Goal: Information Seeking & Learning: Learn about a topic

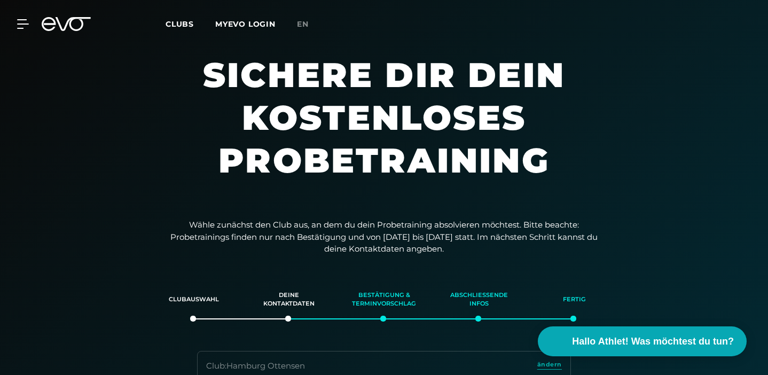
click at [69, 30] on icon at bounding box center [66, 24] width 49 height 14
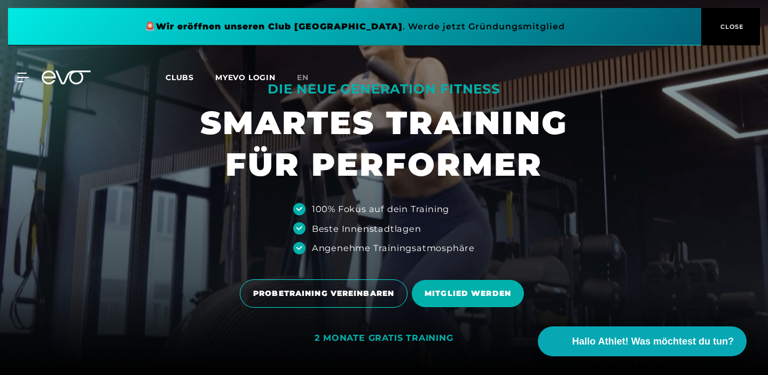
click at [742, 24] on span "CLOSE" at bounding box center [731, 27] width 26 height 10
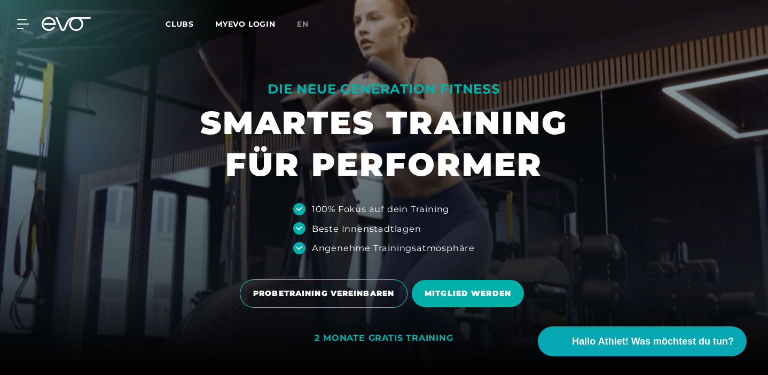
click at [260, 26] on link "MYEVO LOGIN" at bounding box center [245, 24] width 60 height 10
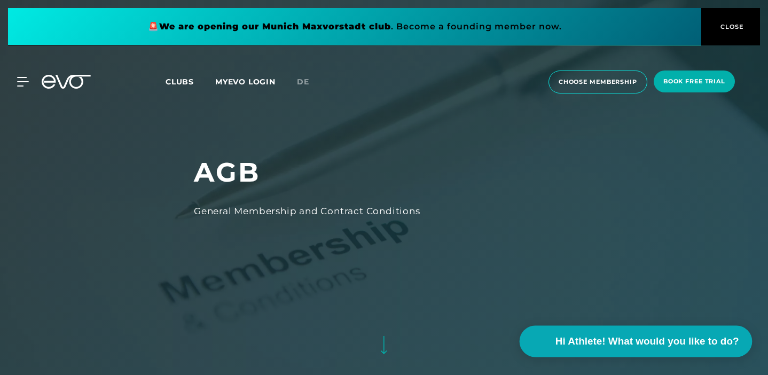
click at [673, 348] on span "Hi Athlete! What would you like to do?" at bounding box center [647, 341] width 184 height 15
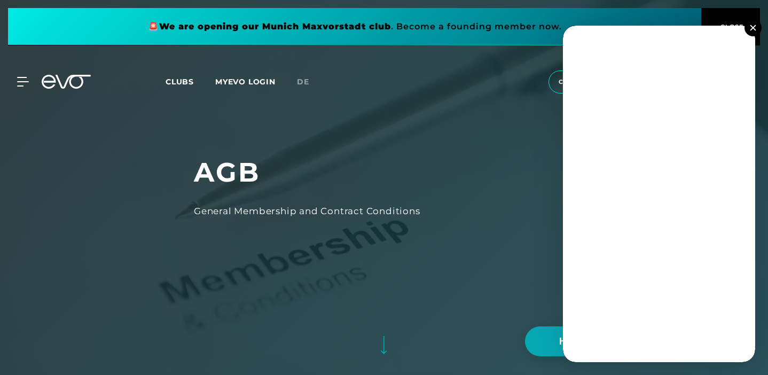
click at [753, 28] on img at bounding box center [753, 28] width 6 height 6
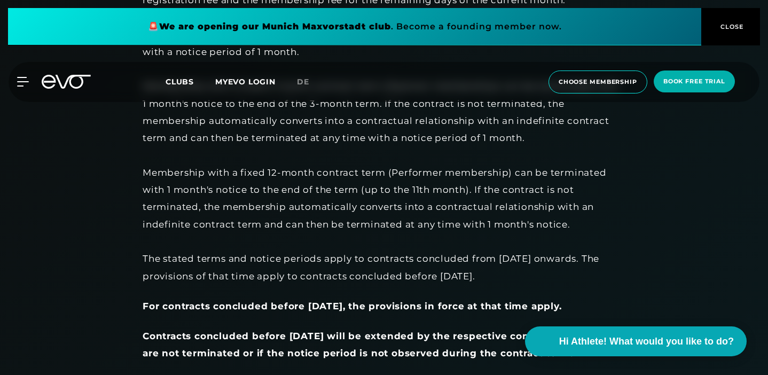
scroll to position [852, 0]
drag, startPoint x: 269, startPoint y: 262, endPoint x: 285, endPoint y: 268, distance: 17.3
click at [285, 268] on div "Unless otherwise stated, the contract period begins on the first day of the fol…" at bounding box center [383, 120] width 481 height 328
click at [319, 278] on div "Unless otherwise stated, the contract period begins on the first day of the fol…" at bounding box center [383, 120] width 481 height 328
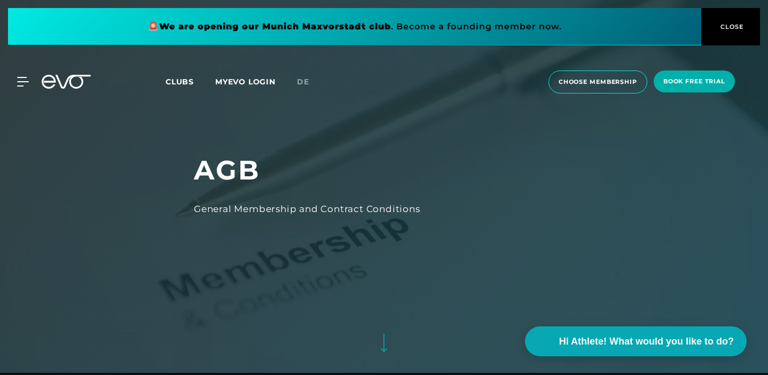
scroll to position [0, 0]
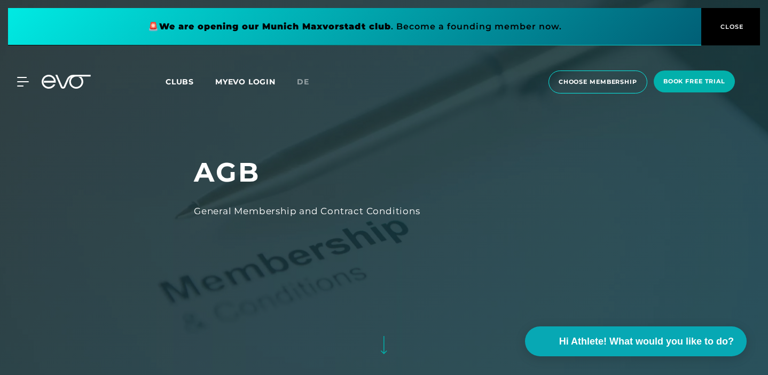
click at [66, 87] on icon at bounding box center [66, 82] width 49 height 14
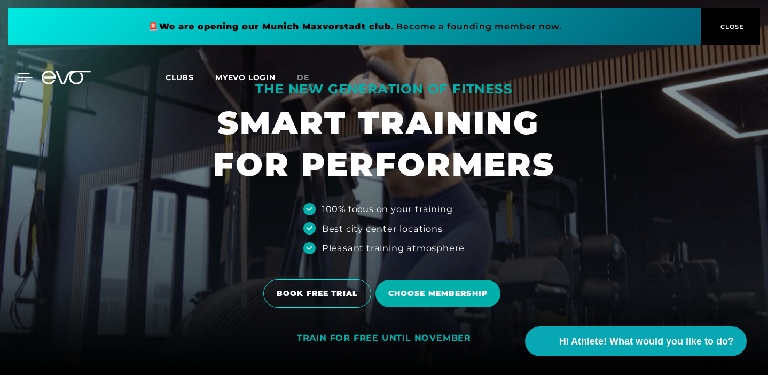
click at [22, 74] on icon at bounding box center [24, 78] width 15 height 10
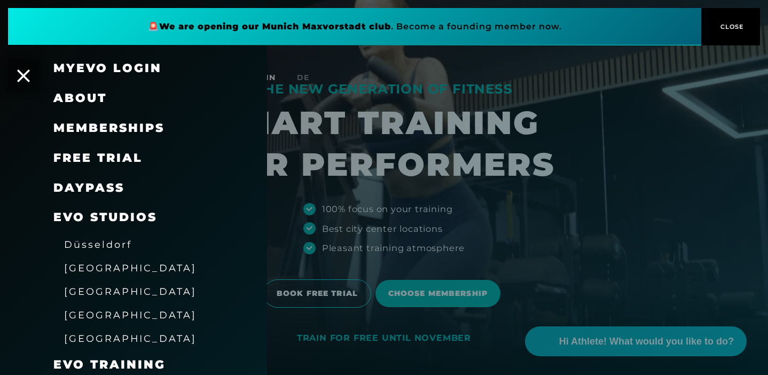
click at [104, 157] on span "free trial" at bounding box center [97, 158] width 89 height 14
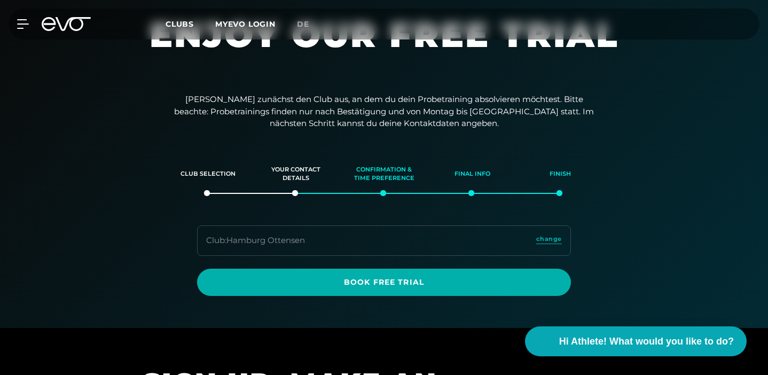
scroll to position [43, 0]
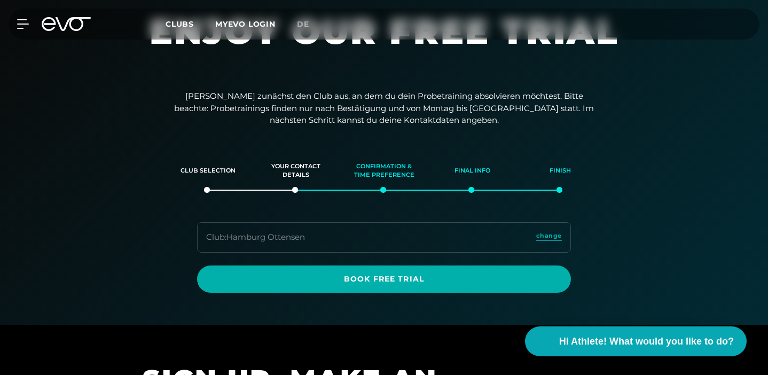
click at [272, 100] on p "[PERSON_NAME] zunächst den Club aus, an dem du dein Probetraining absolvieren m…" at bounding box center [383, 108] width 427 height 36
click at [300, 106] on p "[PERSON_NAME] zunächst den Club aus, an dem du dein Probetraining absolvieren m…" at bounding box center [383, 108] width 427 height 36
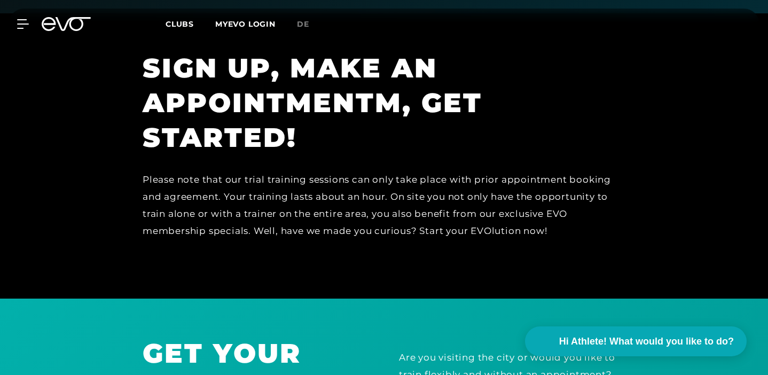
scroll to position [360, 0]
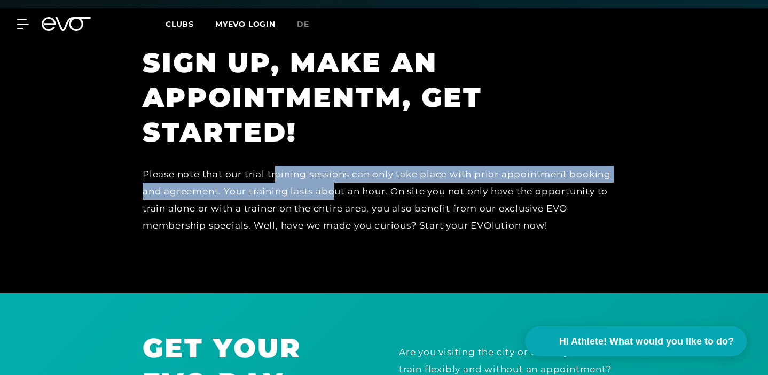
drag, startPoint x: 203, startPoint y: 169, endPoint x: 259, endPoint y: 193, distance: 59.8
click at [259, 193] on div "Please note that our trial training sessions can only take place with prior app…" at bounding box center [383, 200] width 481 height 69
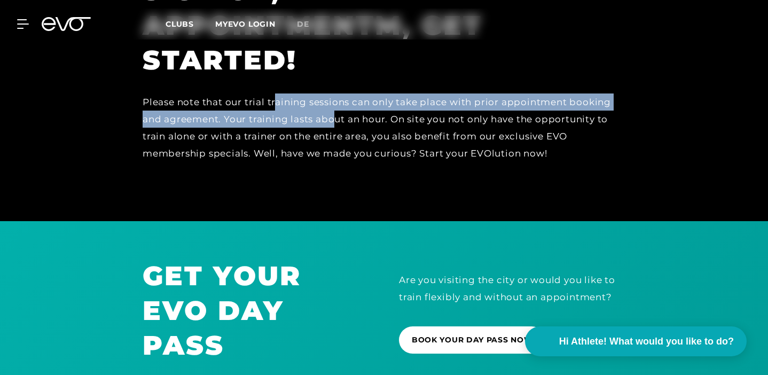
scroll to position [433, 0]
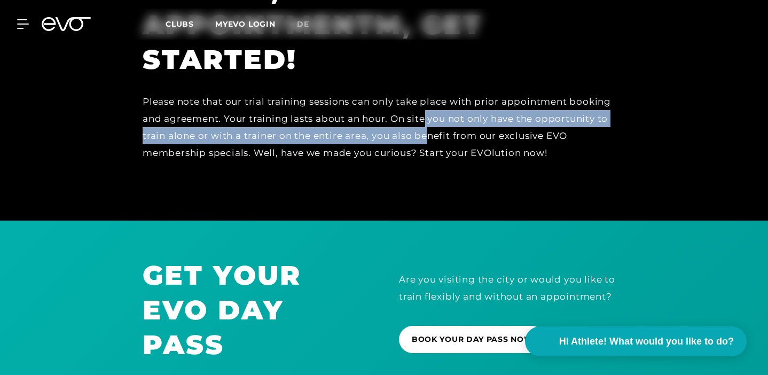
drag, startPoint x: 353, startPoint y: 122, endPoint x: 357, endPoint y: 138, distance: 16.2
click at [357, 138] on div "Please note that our trial training sessions can only take place with prior app…" at bounding box center [383, 127] width 481 height 69
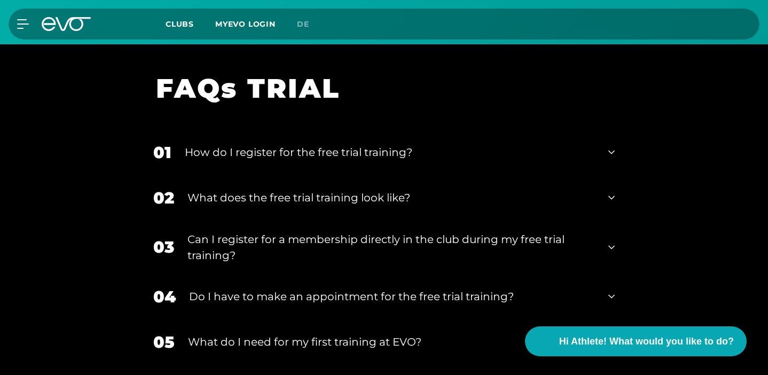
scroll to position [805, 0]
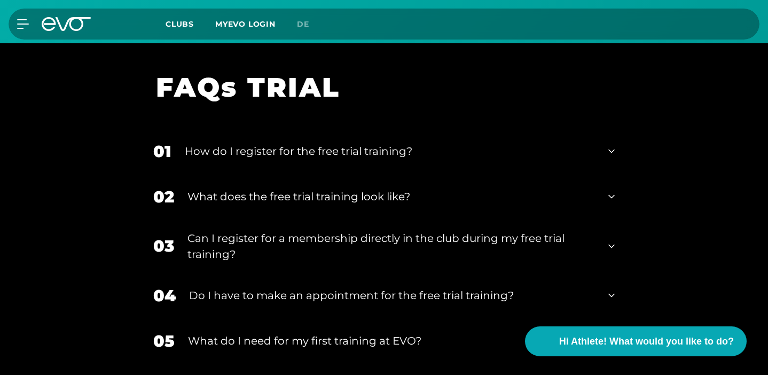
click at [307, 143] on div "How do I register for the free trial training?" at bounding box center [390, 151] width 410 height 16
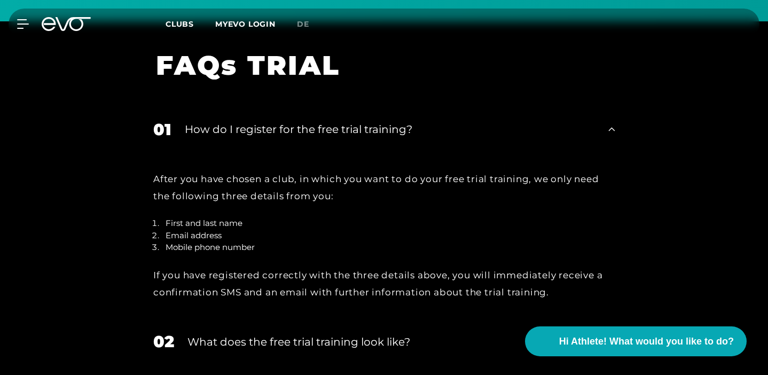
scroll to position [828, 0]
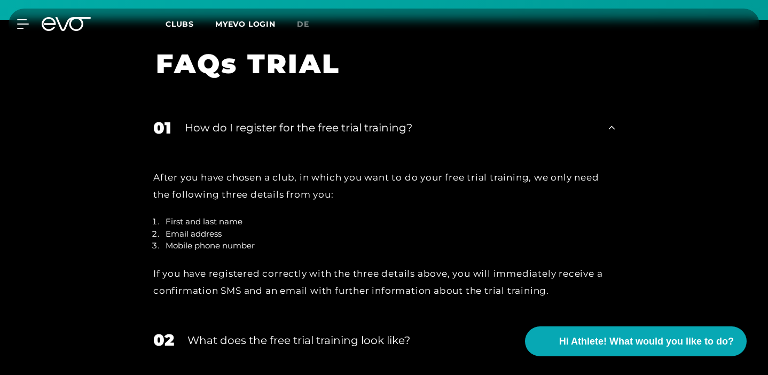
click at [306, 151] on div "After you have chosen a club, in which you want to do your free trial training,…" at bounding box center [384, 234] width 483 height 167
click at [287, 120] on div "How do I register for the free trial training?" at bounding box center [390, 128] width 410 height 16
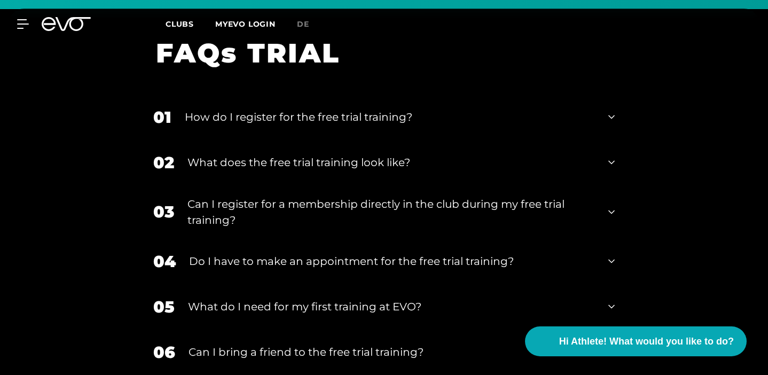
scroll to position [852, 0]
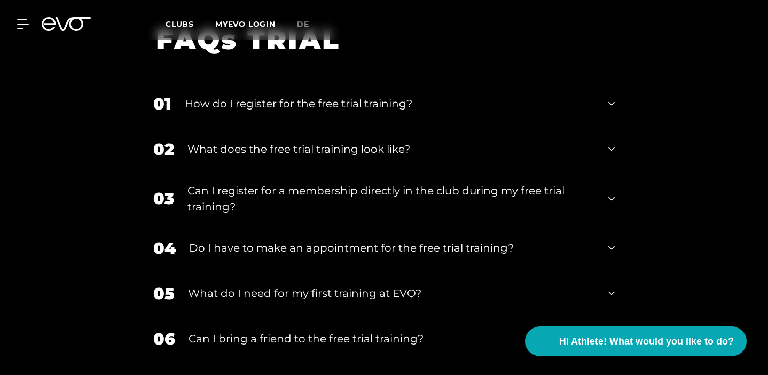
click at [291, 141] on div "What does the free trial training look like?" at bounding box center [391, 149] width 408 height 16
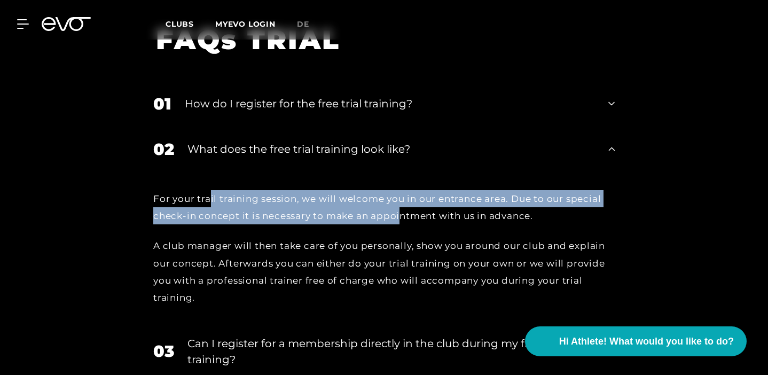
drag, startPoint x: 134, startPoint y: 183, endPoint x: 168, endPoint y: 202, distance: 39.5
click at [168, 202] on div "For your trail training session, we will welcome you in our entrance area. Due …" at bounding box center [383, 207] width 461 height 35
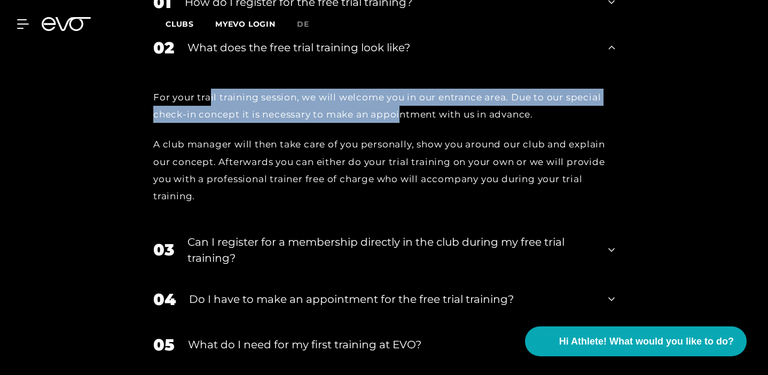
scroll to position [958, 0]
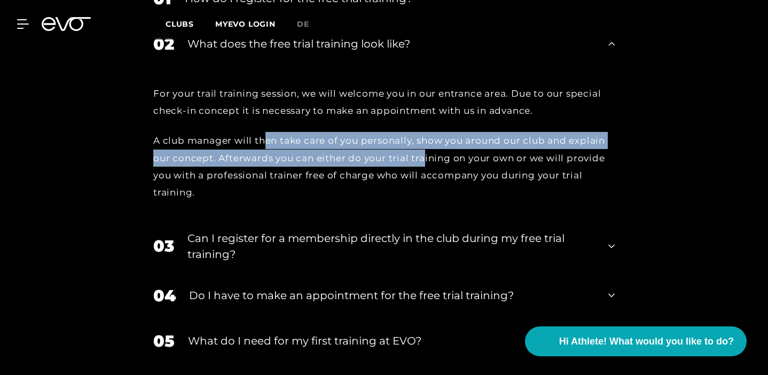
drag, startPoint x: 191, startPoint y: 122, endPoint x: 205, endPoint y: 146, distance: 27.8
click at [205, 146] on div "A club manager will then take care of you personally, show you around our club …" at bounding box center [383, 166] width 461 height 69
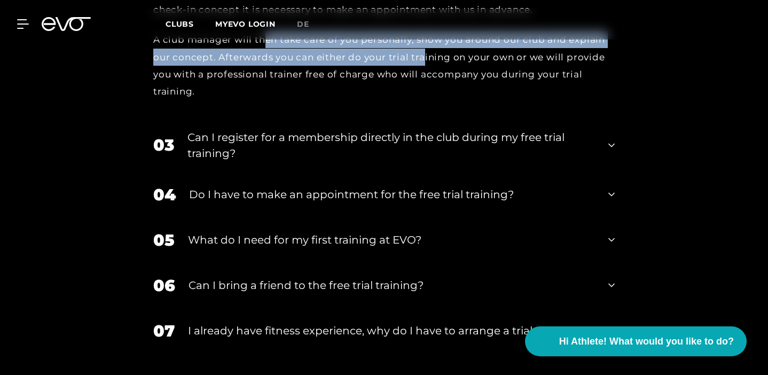
scroll to position [1061, 0]
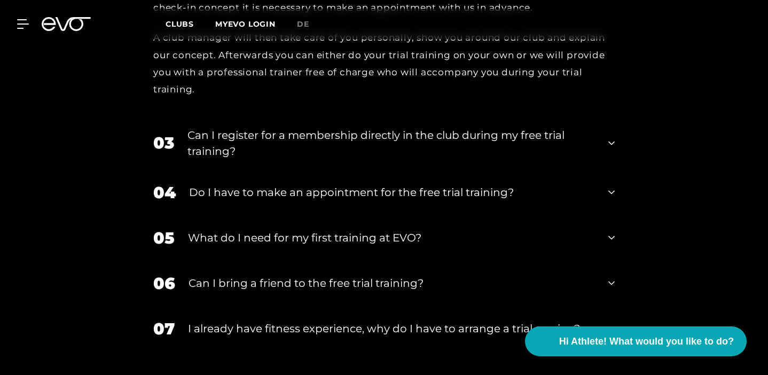
click at [256, 127] on div "Can I register for a membership directly in the club during my free trial train…" at bounding box center [391, 143] width 408 height 32
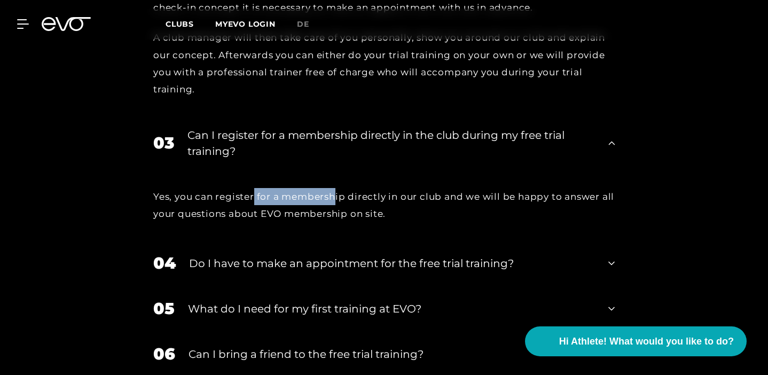
drag, startPoint x: 181, startPoint y: 149, endPoint x: 265, endPoint y: 160, distance: 85.6
click at [265, 188] on div "Yes, you can register for a membership directly in our club and we will be happ…" at bounding box center [383, 205] width 461 height 35
click at [308, 188] on div "Yes, you can register for a membership directly in our club and we will be happ…" at bounding box center [383, 205] width 461 height 35
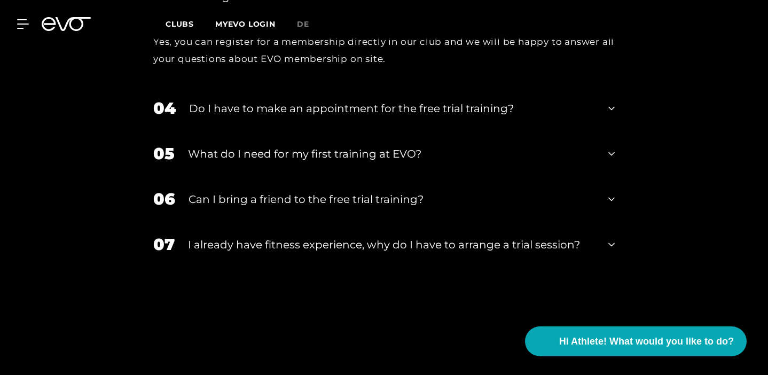
scroll to position [1216, 0]
click at [241, 191] on div "Can I bring a friend to the free trial training?" at bounding box center [392, 199] width 406 height 16
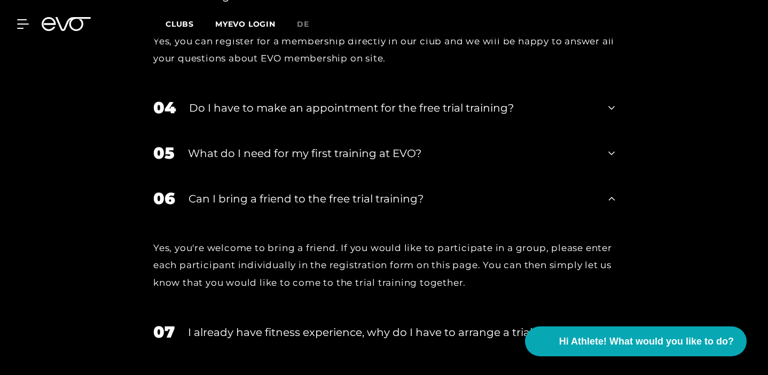
click at [241, 191] on div "Can I bring a friend to the free trial training?" at bounding box center [392, 199] width 406 height 16
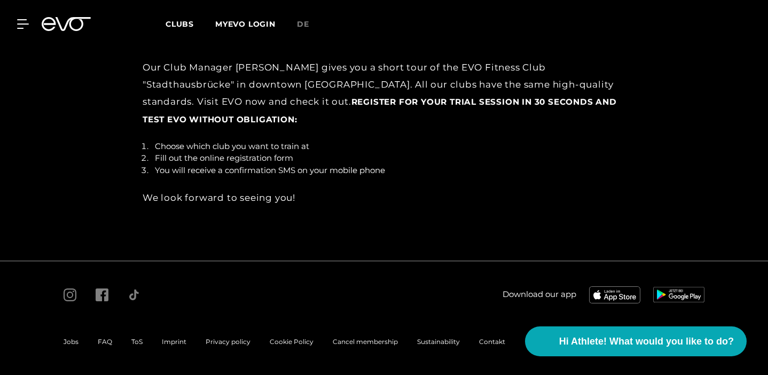
scroll to position [1716, 0]
click at [107, 346] on span "FAQ" at bounding box center [105, 342] width 14 height 8
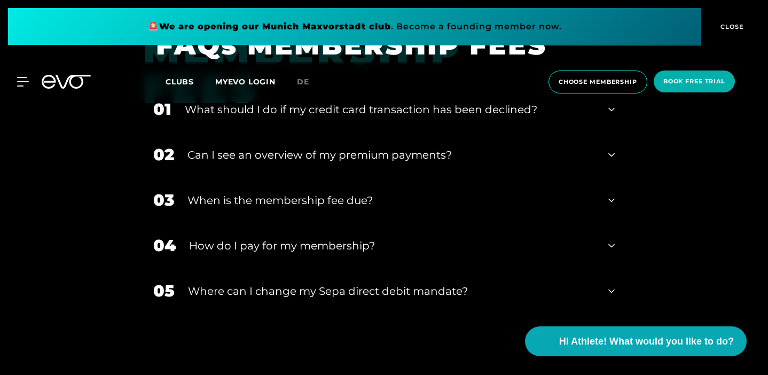
scroll to position [1169, 0]
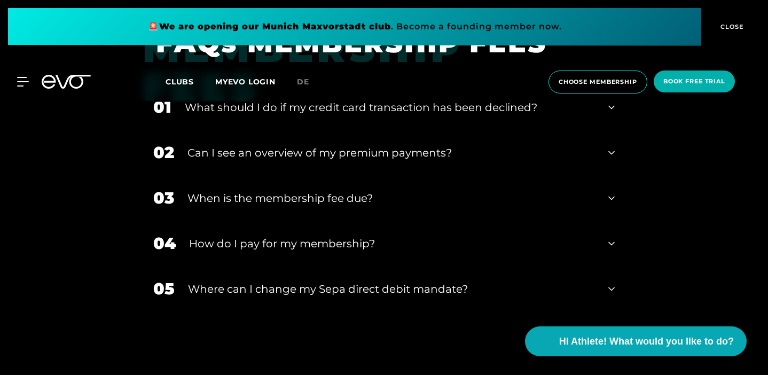
click at [272, 191] on div "When is the membership fee due?" at bounding box center [391, 198] width 408 height 16
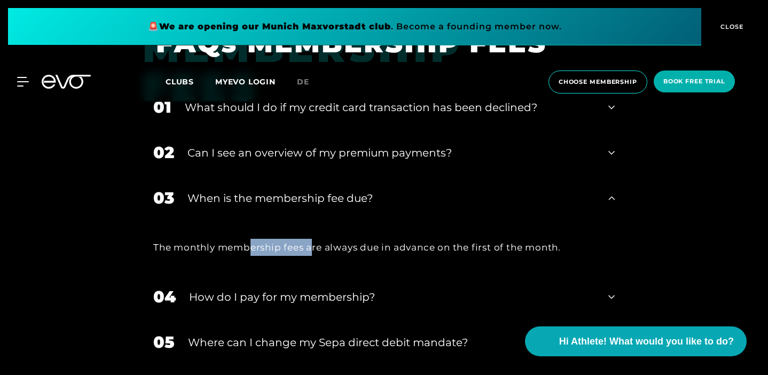
drag, startPoint x: 177, startPoint y: 240, endPoint x: 235, endPoint y: 241, distance: 57.7
click at [235, 241] on div "The monthly membership fees are always due in advance on the first of the month." at bounding box center [383, 247] width 461 height 17
click at [271, 239] on div "The monthly membership fees are always due in advance on the first of the month." at bounding box center [383, 247] width 461 height 17
click at [265, 190] on div "When is the membership fee due?" at bounding box center [391, 198] width 408 height 16
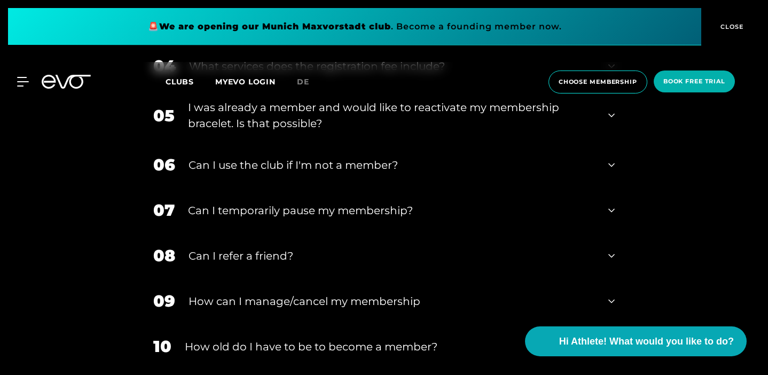
scroll to position [0, 0]
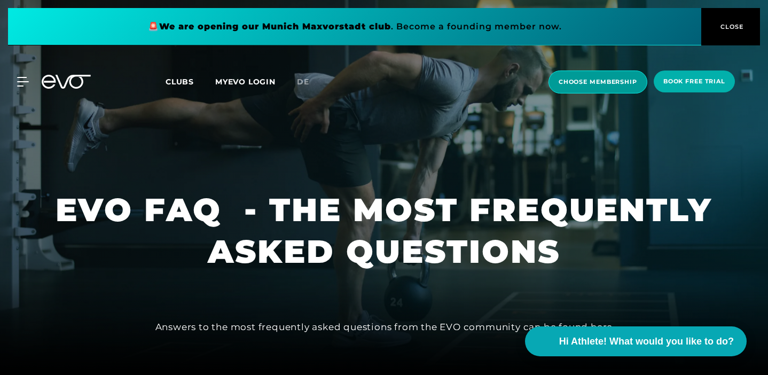
click at [576, 83] on span "choose membership" at bounding box center [598, 81] width 79 height 9
